Goal: Find specific page/section: Find specific page/section

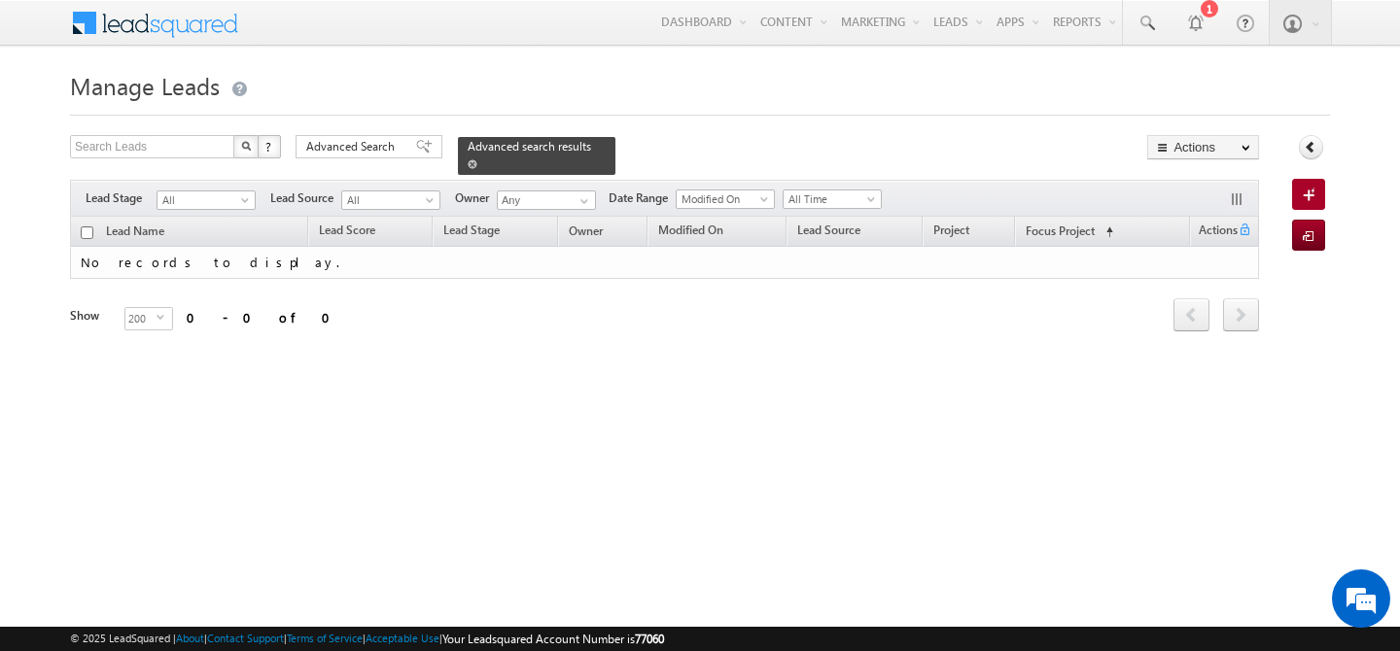
click at [477, 159] on span at bounding box center [473, 164] width 10 height 10
click at [477, 156] on link at bounding box center [473, 164] width 10 height 17
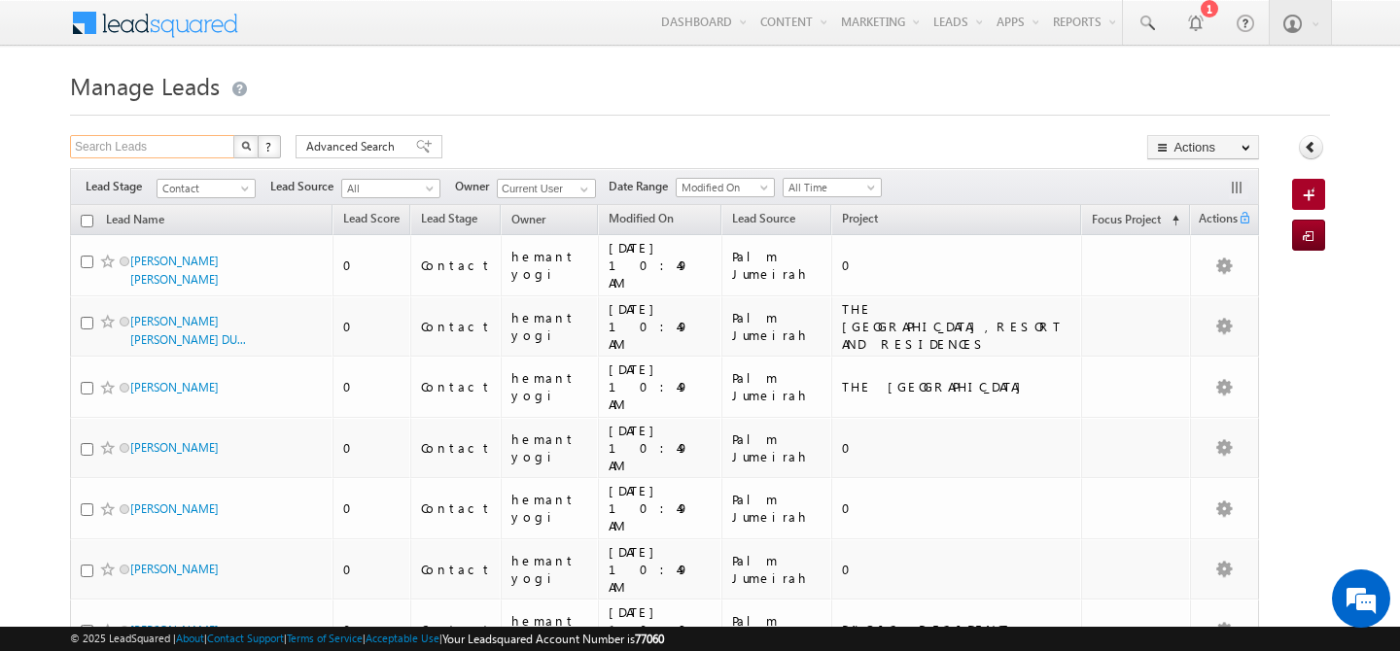
click at [134, 149] on input "Search Leads" at bounding box center [153, 146] width 166 height 23
type input "503444200"
click at [245, 144] on img "button" at bounding box center [246, 146] width 10 height 10
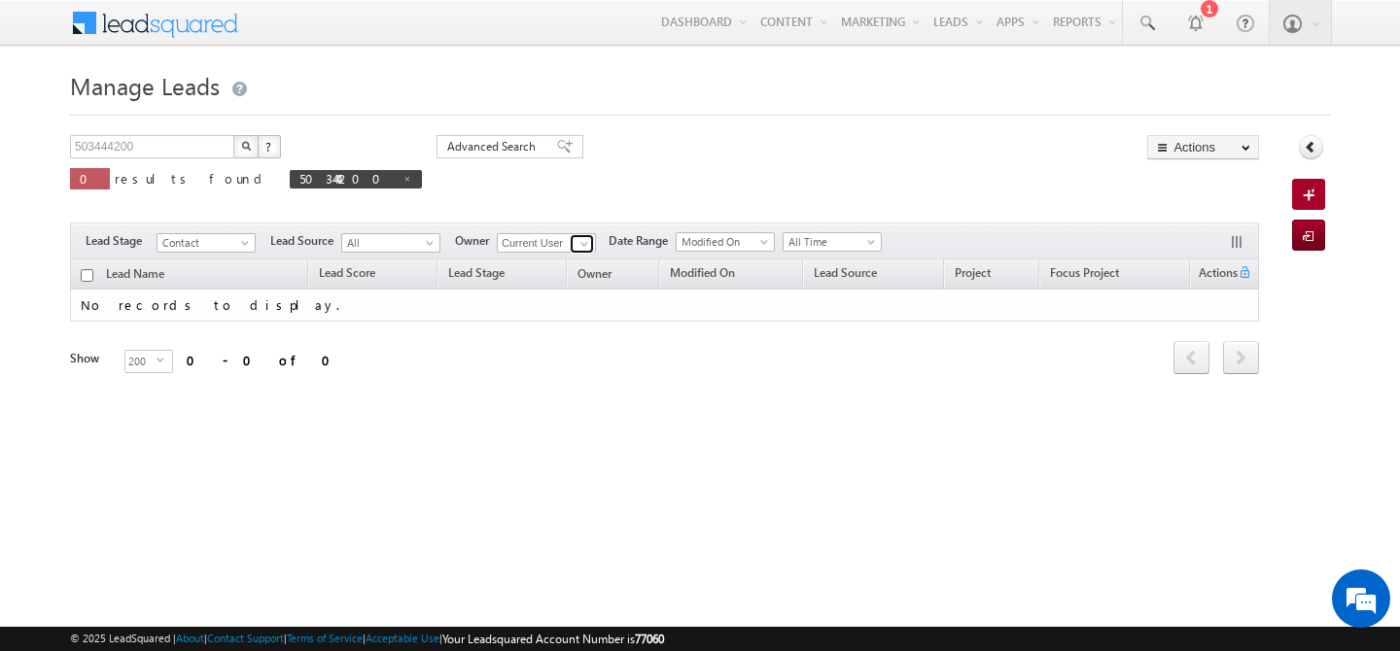
click at [584, 238] on span at bounding box center [585, 244] width 16 height 16
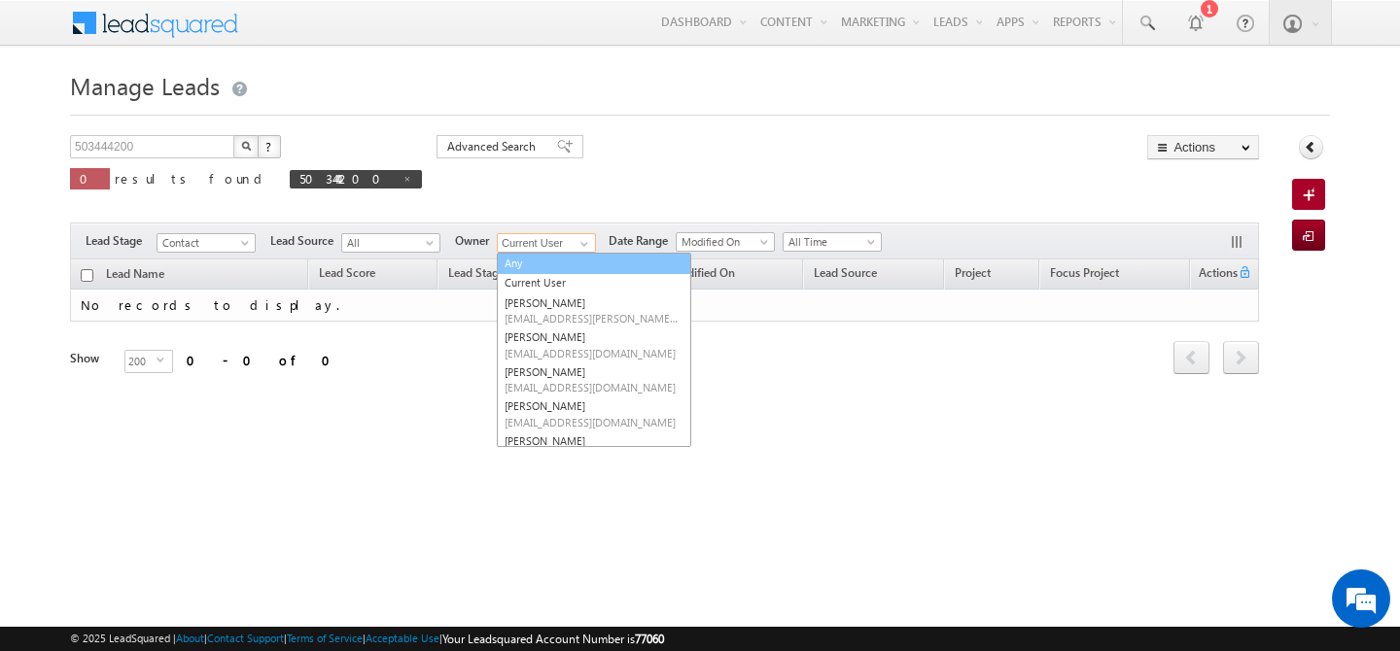
click at [539, 260] on link "Any" at bounding box center [594, 264] width 194 height 22
type input "Any"
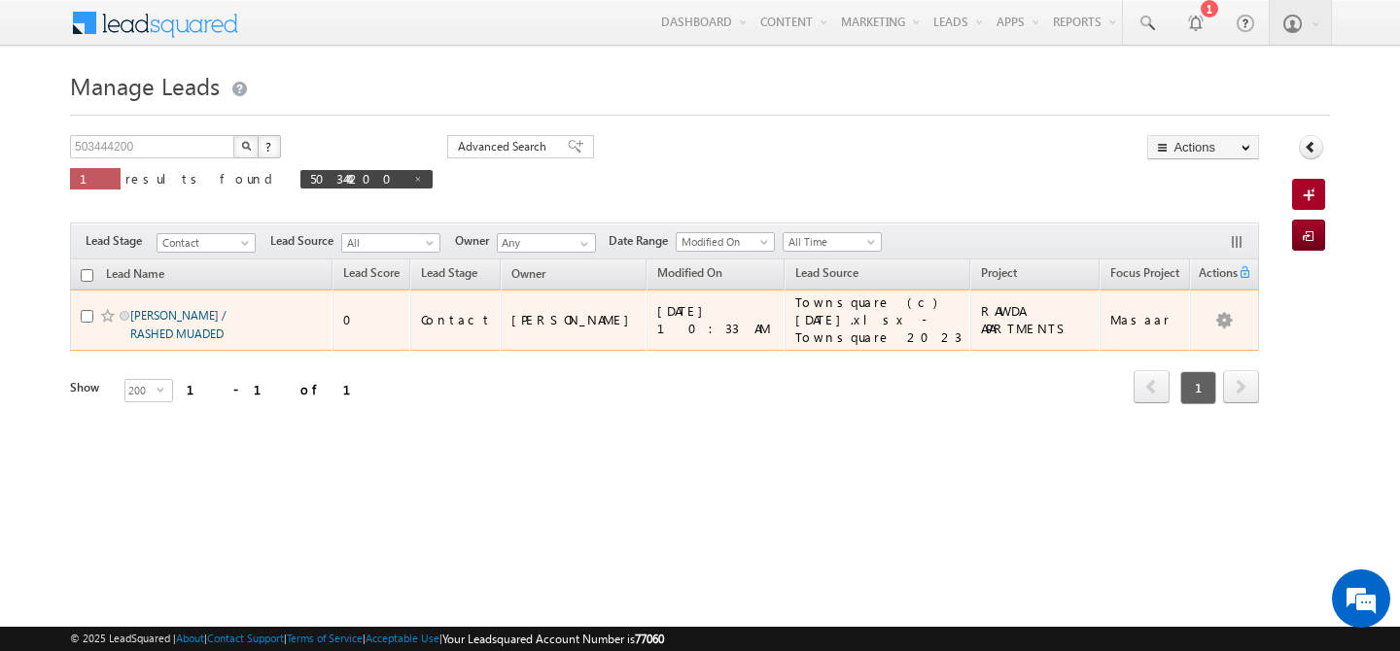
click at [198, 318] on link "[PERSON_NAME] / RASHED MUADED" at bounding box center [178, 324] width 96 height 33
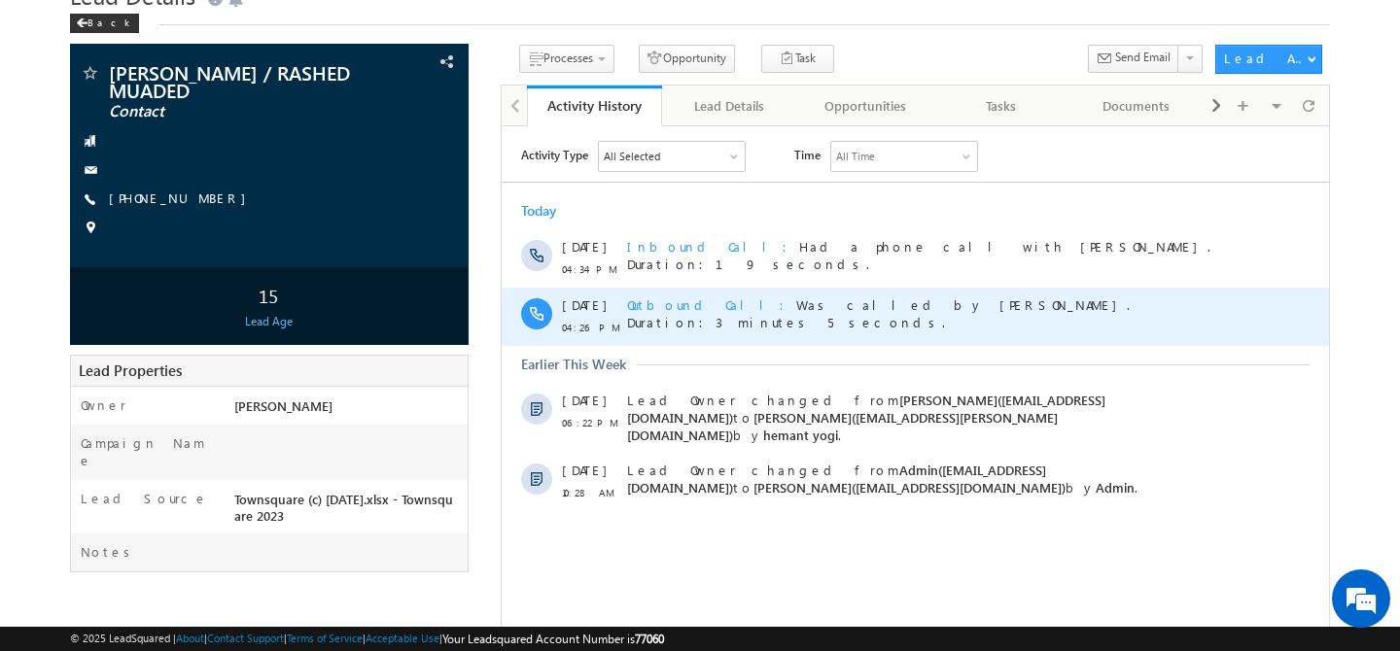
scroll to position [104, 0]
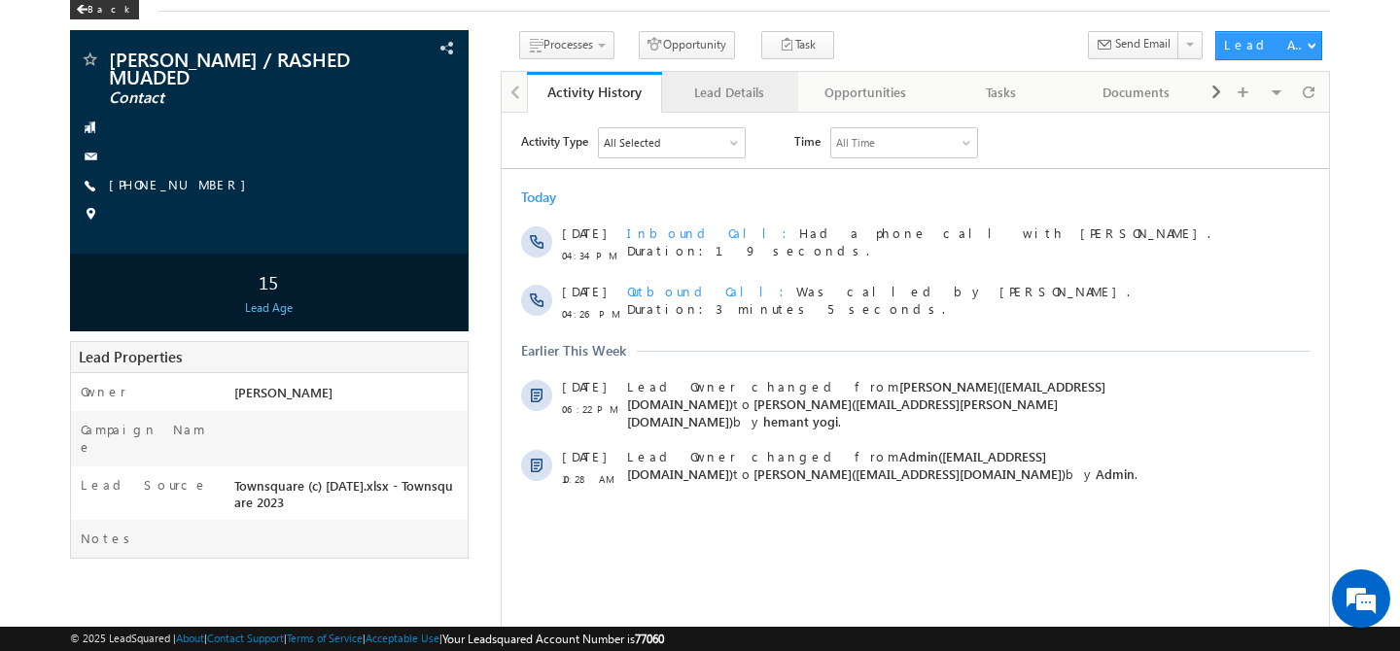
click at [733, 94] on div "Lead Details" at bounding box center [729, 92] width 103 height 23
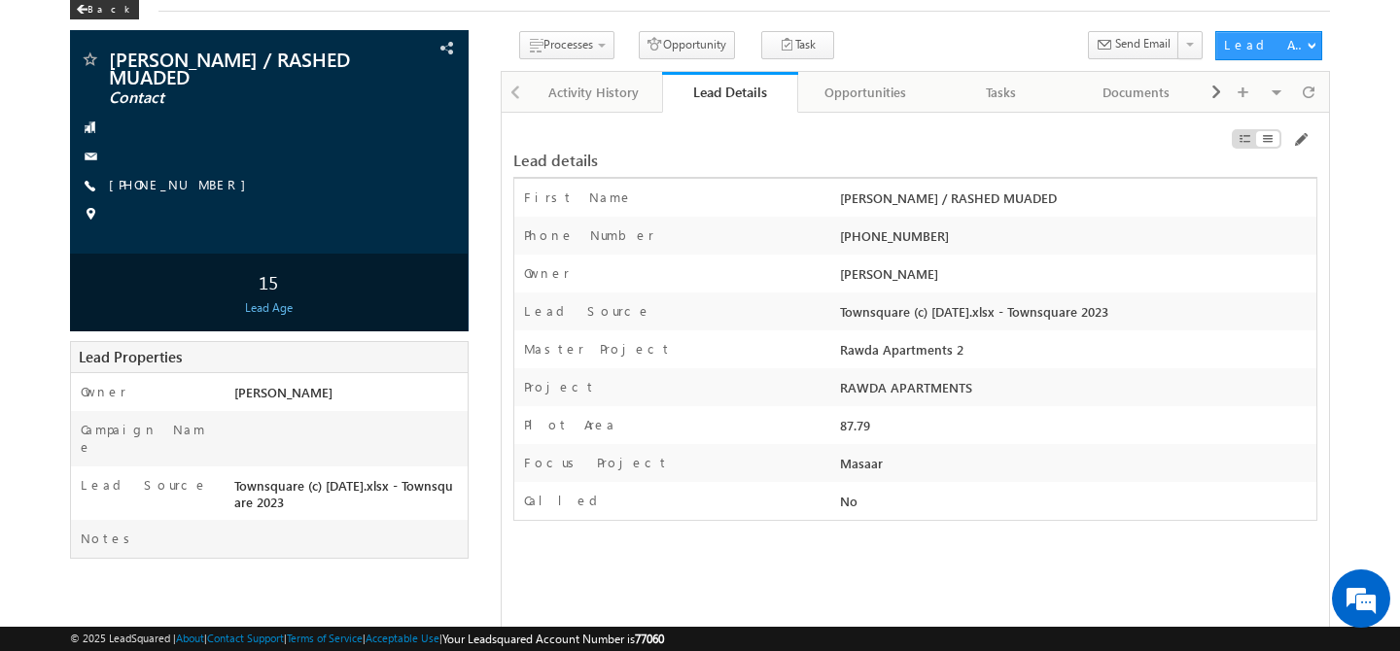
scroll to position [0, 0]
